Goal: Use online tool/utility: Utilize a website feature to perform a specific function

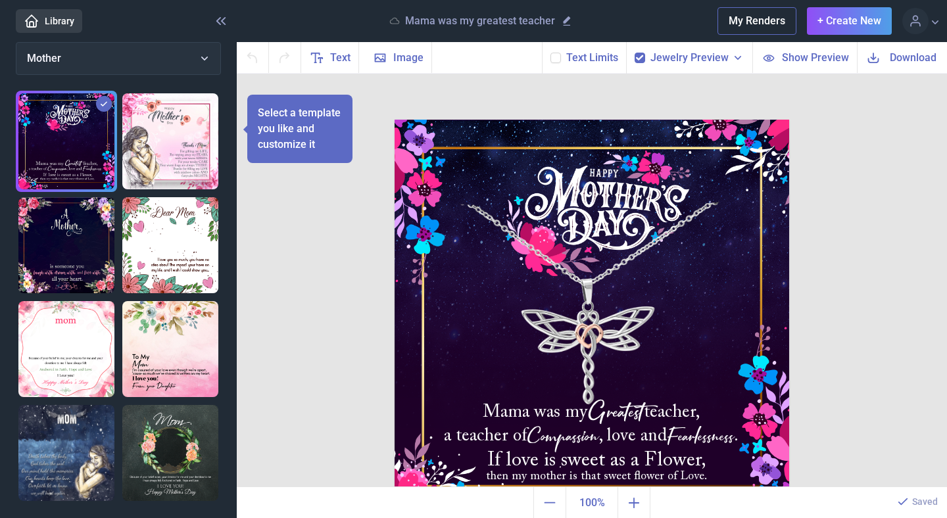
click at [561, 53] on label at bounding box center [555, 58] width 11 height 11
click at [550, 53] on input "checkbox" at bounding box center [550, 52] width 1 height 1
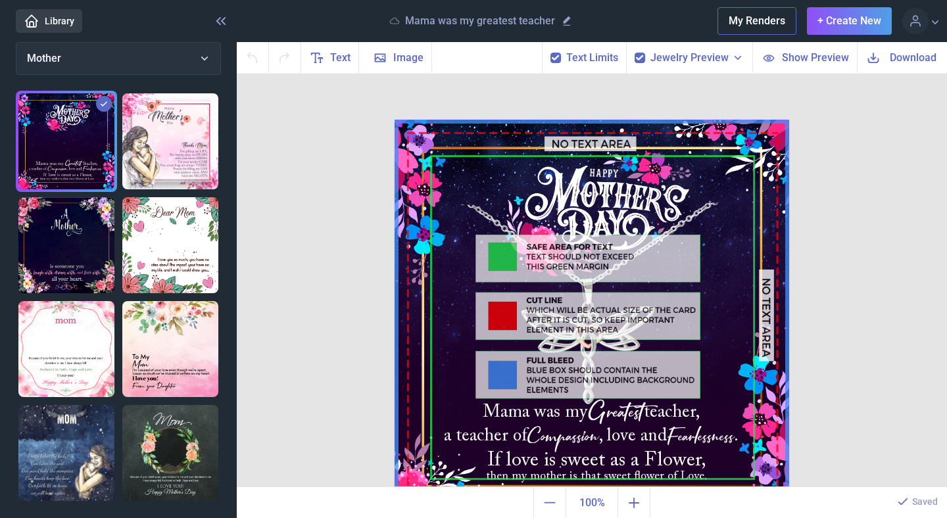
click at [575, 57] on span "Text Limits" at bounding box center [592, 58] width 52 height 16
click at [697, 52] on span "Jewelry Preview" at bounding box center [689, 58] width 78 height 16
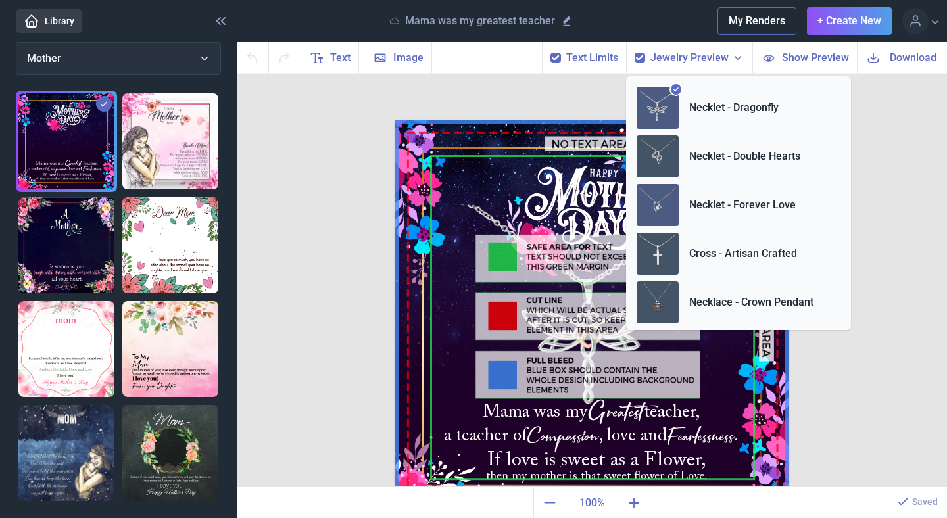
click at [647, 218] on img at bounding box center [657, 205] width 42 height 42
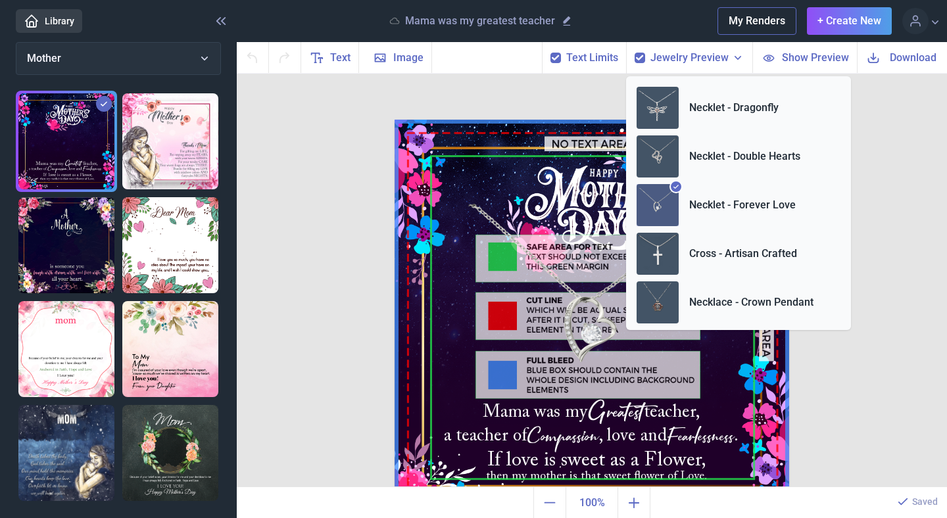
click at [564, 59] on div "Text Limits" at bounding box center [584, 58] width 84 height 32
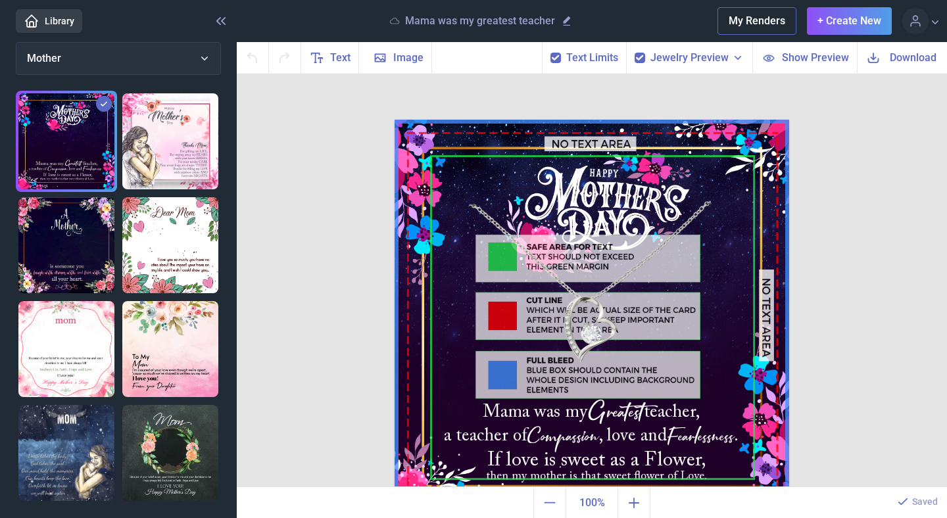
click at [559, 58] on icon at bounding box center [556, 58] width 8 height 8
click at [550, 53] on input "checkbox" at bounding box center [550, 52] width 1 height 1
checkbox input "false"
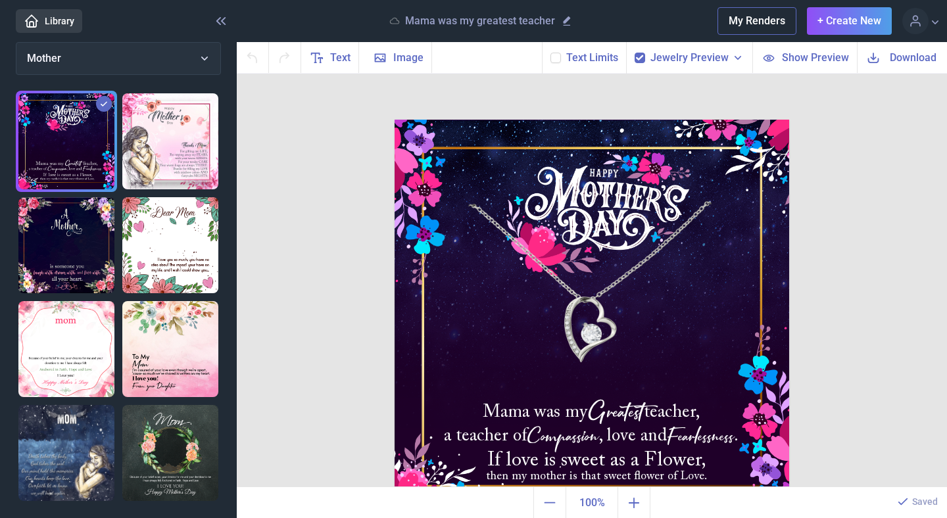
click at [814, 65] on button "Show Preview" at bounding box center [804, 57] width 105 height 31
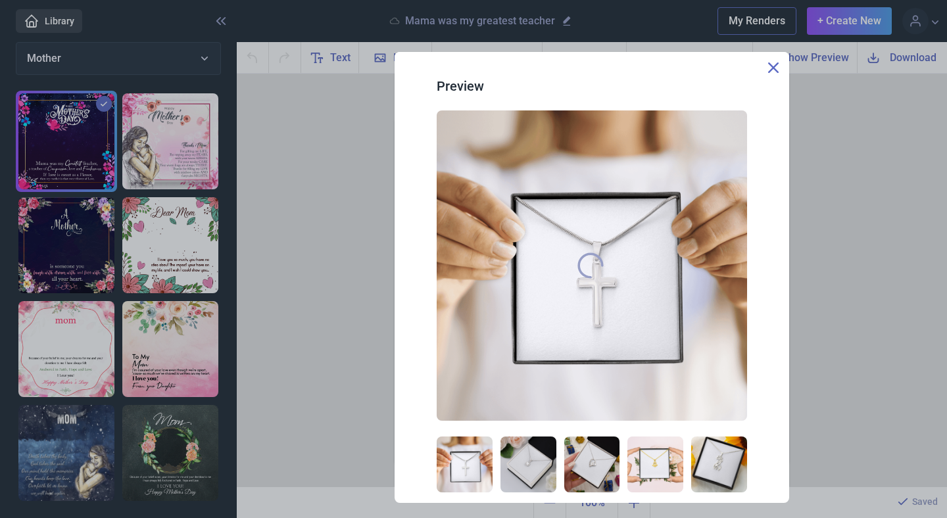
click at [772, 72] on icon at bounding box center [773, 67] width 11 height 11
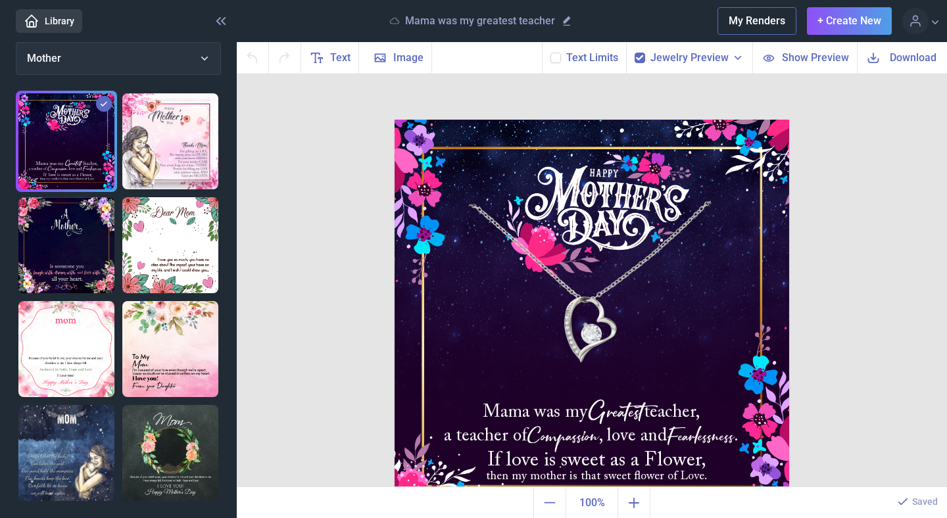
click at [582, 190] on img at bounding box center [591, 317] width 394 height 394
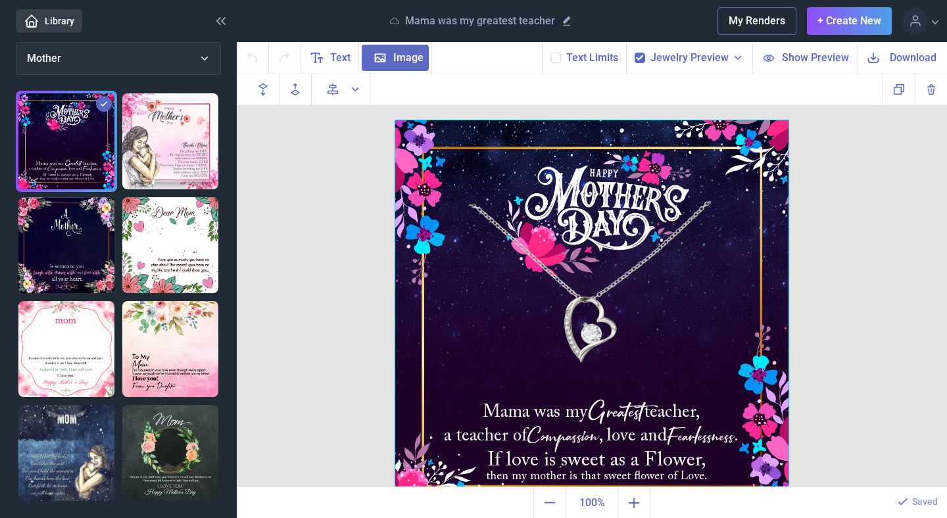
click at [582, 190] on div at bounding box center [591, 317] width 394 height 394
click at [590, 247] on div at bounding box center [591, 317] width 394 height 394
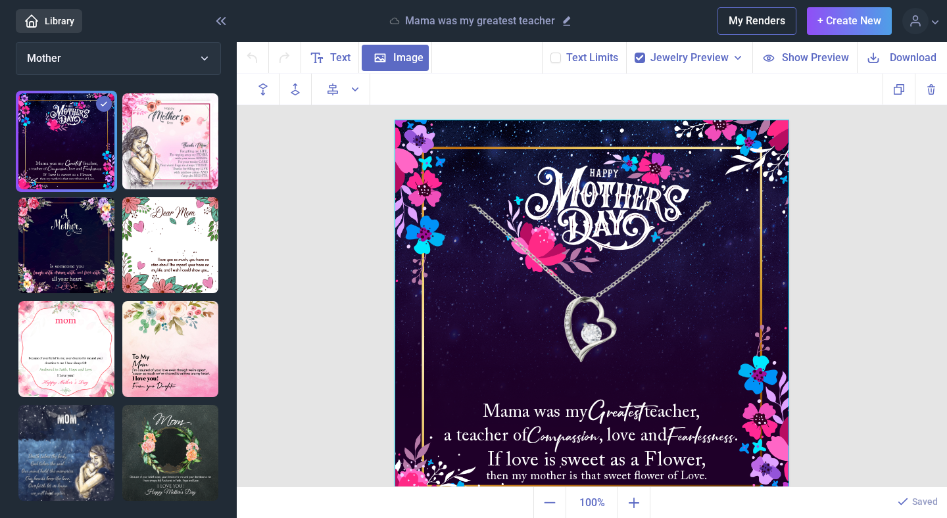
drag, startPoint x: 590, startPoint y: 247, endPoint x: 560, endPoint y: 277, distance: 42.8
click at [590, 247] on div at bounding box center [591, 317] width 394 height 394
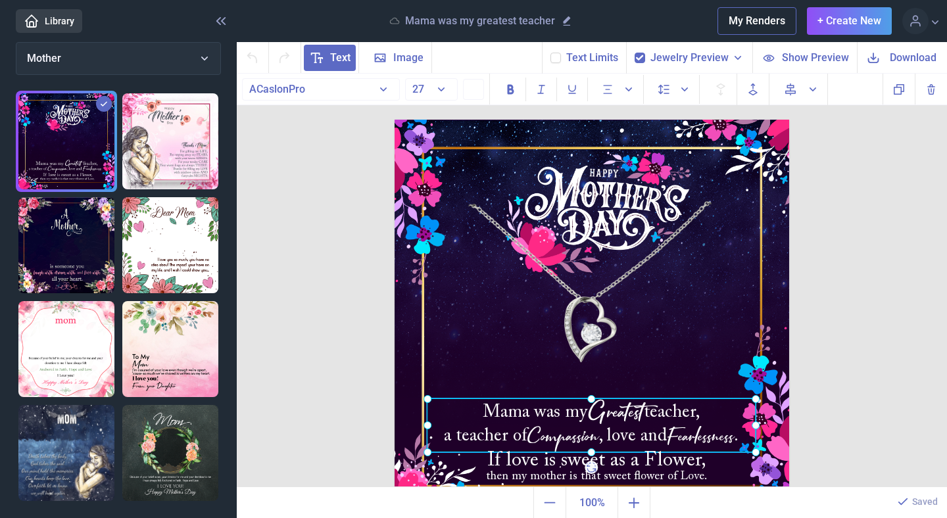
click at [394, 120] on div "Mama was my Greatest teacher, a teacher of Compassion , love and Fearlessness ." at bounding box center [394, 120] width 0 height 0
click at [529, 413] on div at bounding box center [591, 425] width 329 height 54
